Goal: Use online tool/utility: Utilize a website feature to perform a specific function

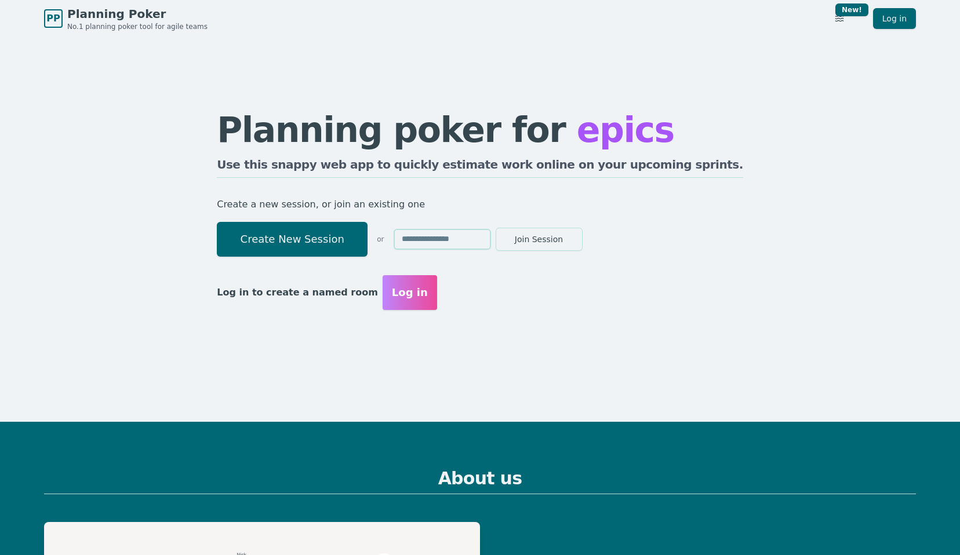
click at [368, 232] on button "Create New Session" at bounding box center [292, 239] width 151 height 35
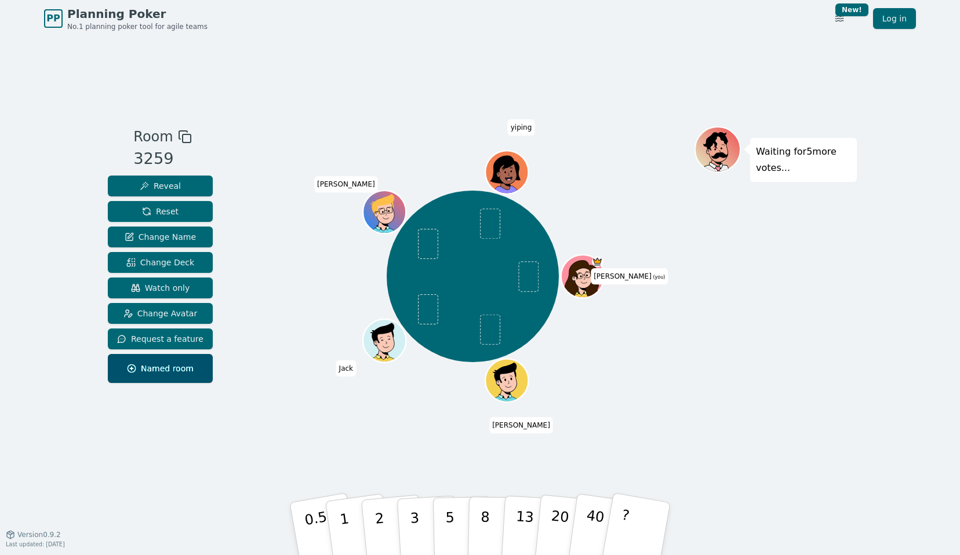
click at [596, 103] on div "Room 3259 Reveal Reset Change Name Change Deck Watch only Change Avatar Request…" at bounding box center [480, 285] width 754 height 497
click at [156, 267] on span "Change Deck" at bounding box center [160, 263] width 68 height 12
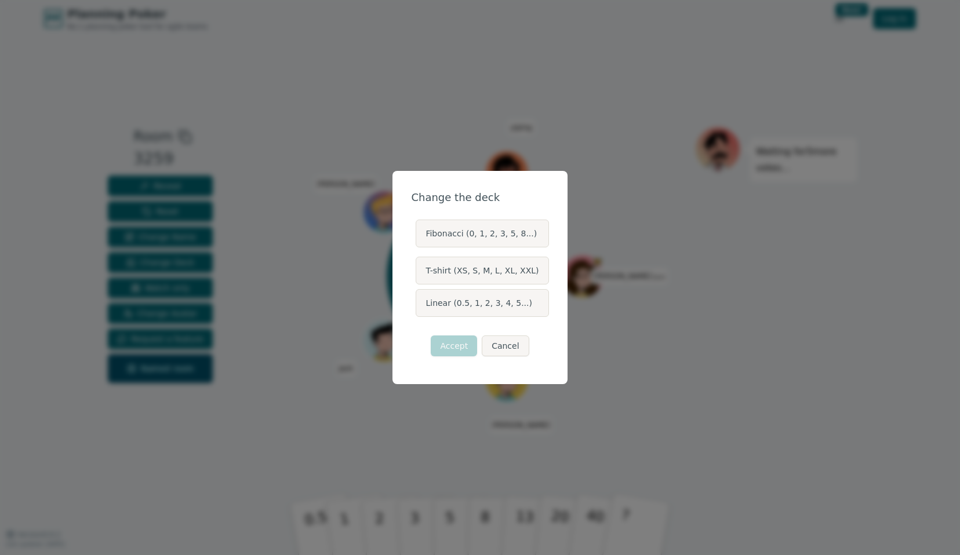
click at [475, 311] on label "Linear (0.5, 1, 2, 3, 4, 5...)" at bounding box center [482, 303] width 133 height 28
click at [420, 308] on button "Linear (0.5, 1, 2, 3, 4, 5...)" at bounding box center [414, 303] width 9 height 9
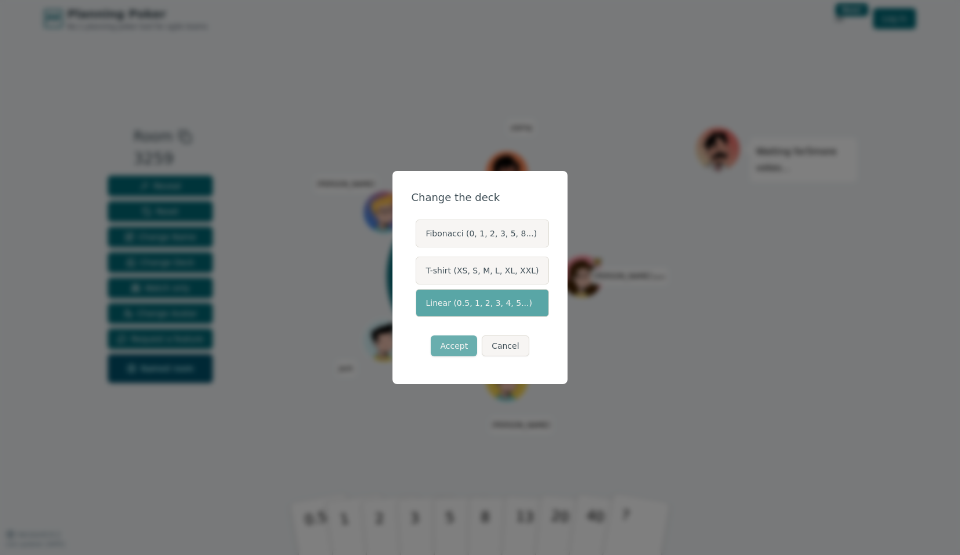
click at [452, 350] on button "Accept" at bounding box center [454, 346] width 46 height 21
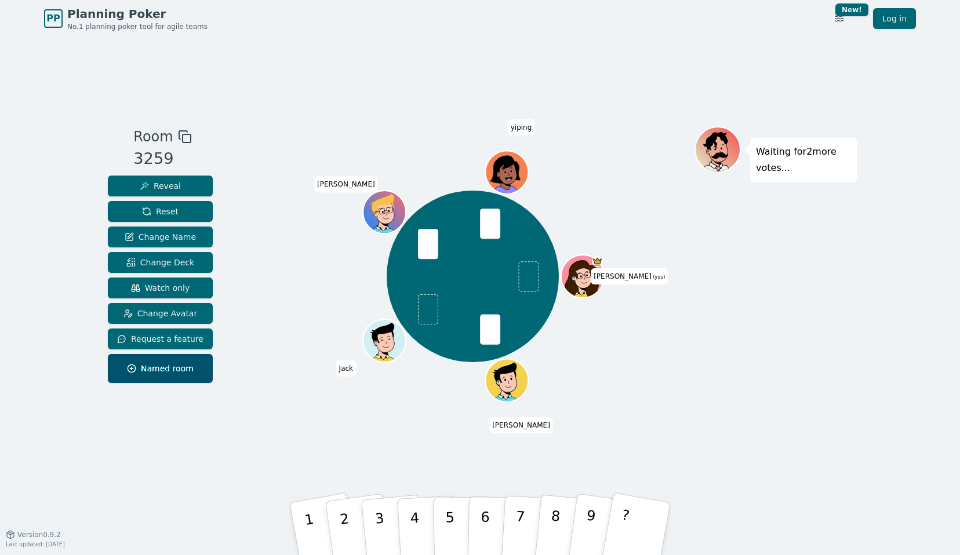
click at [284, 392] on div "[PERSON_NAME] (you) [PERSON_NAME] [PERSON_NAME] [PERSON_NAME]" at bounding box center [472, 276] width 443 height 259
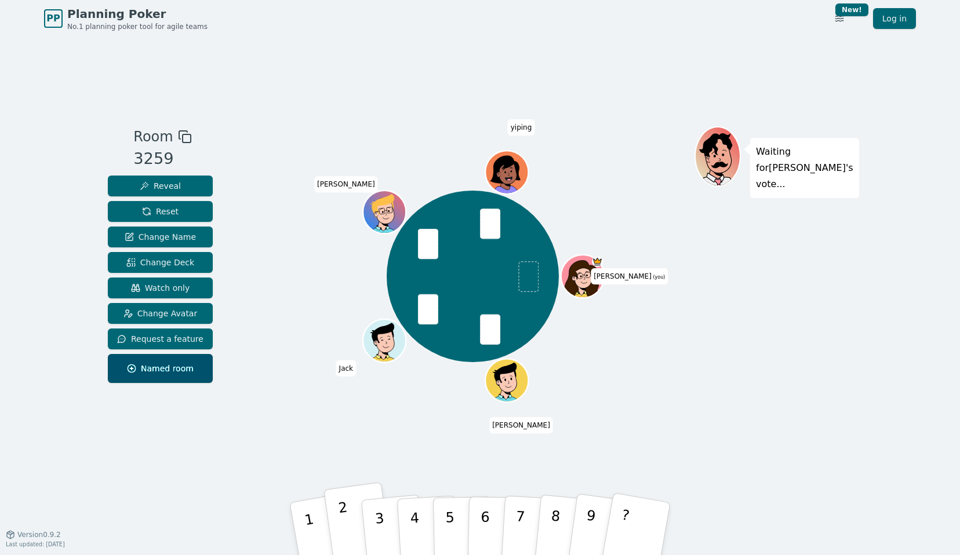
click at [350, 523] on button "2" at bounding box center [357, 529] width 69 height 94
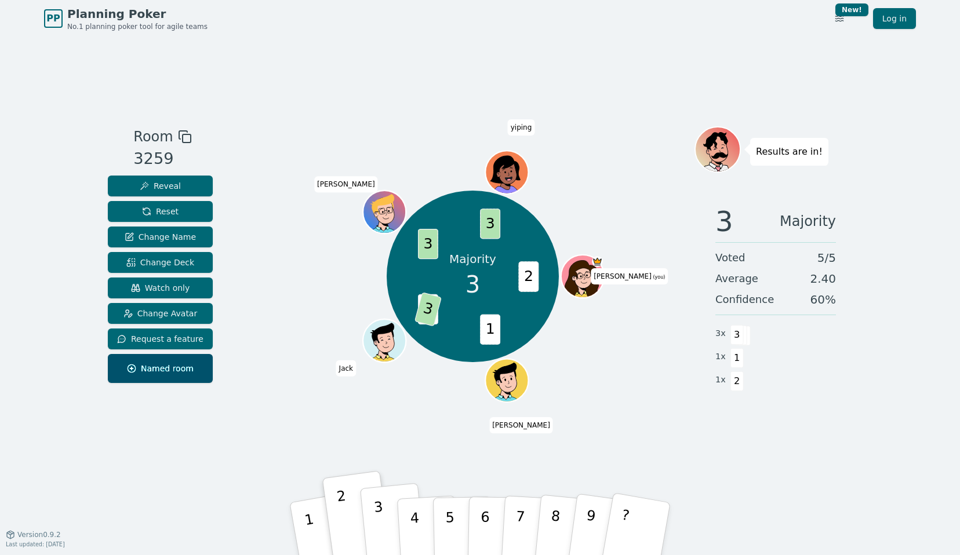
click at [379, 519] on p "3" at bounding box center [380, 530] width 15 height 63
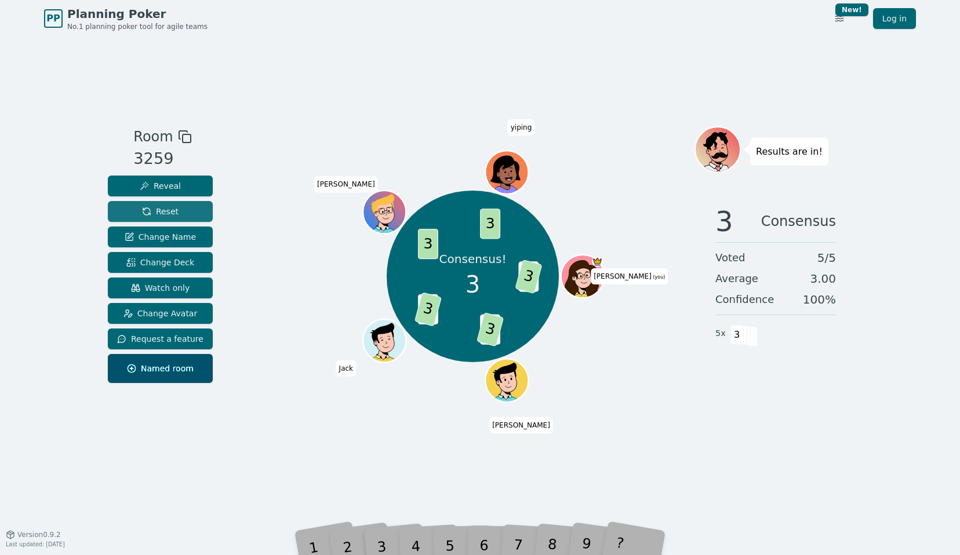
click at [180, 206] on button "Reset" at bounding box center [160, 211] width 105 height 21
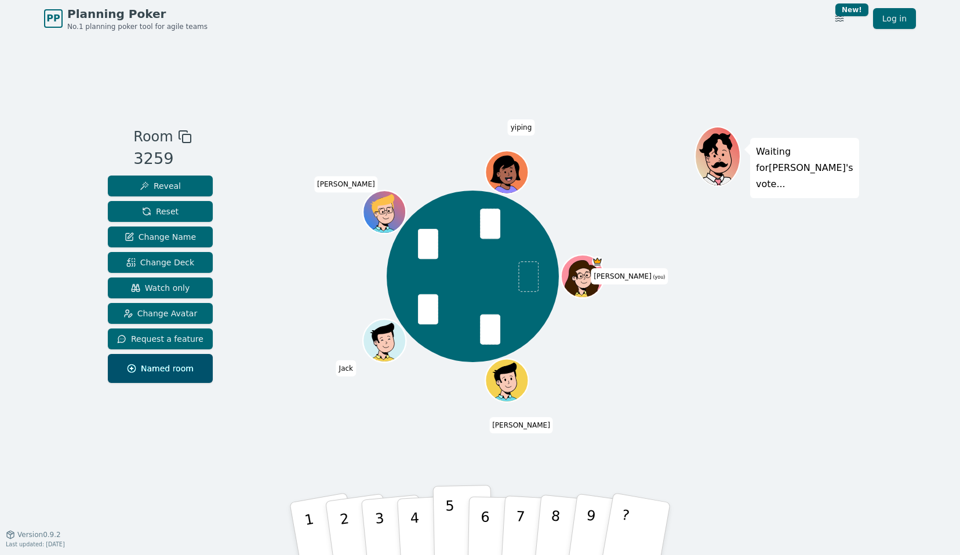
click at [445, 508] on button "5" at bounding box center [463, 529] width 60 height 88
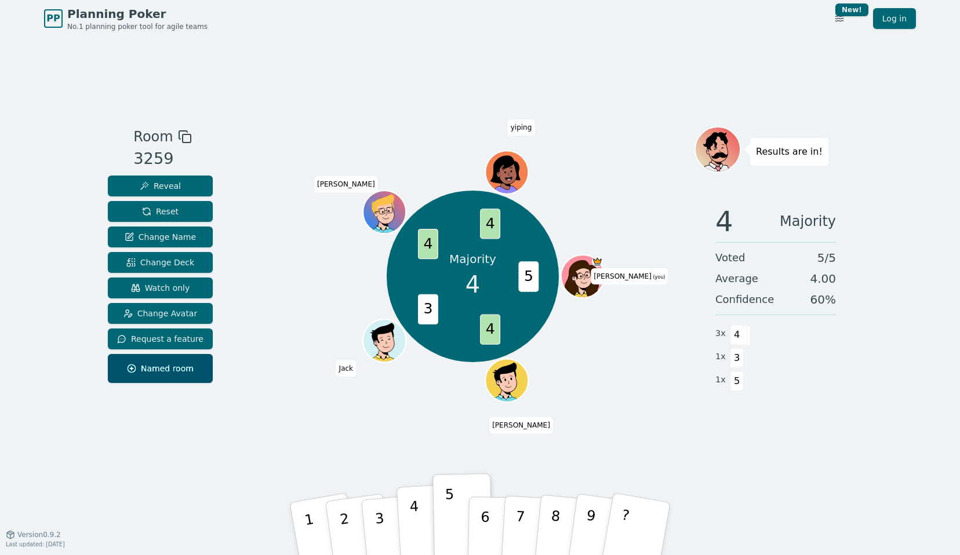
click at [412, 521] on p "4" at bounding box center [415, 530] width 13 height 63
